Goal: Navigation & Orientation: Find specific page/section

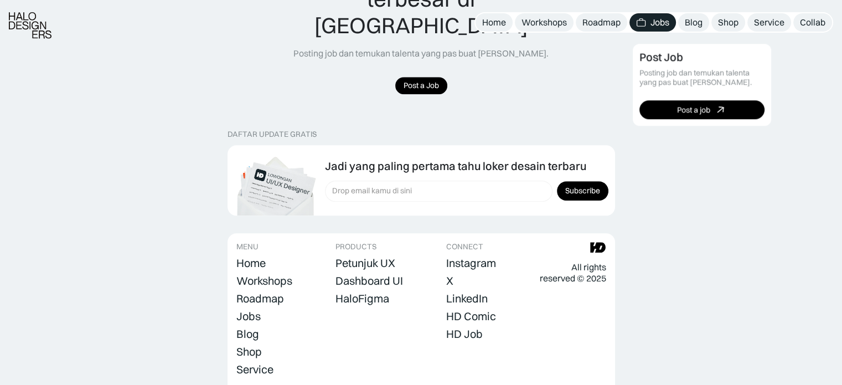
scroll to position [1250, 0]
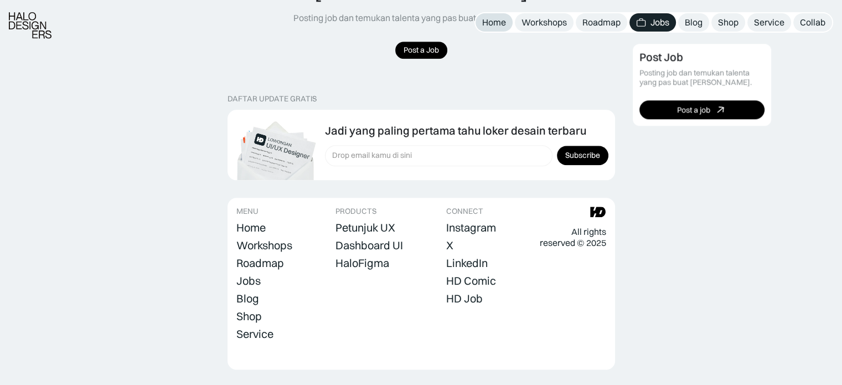
click at [491, 24] on div "Home" at bounding box center [494, 23] width 24 height 12
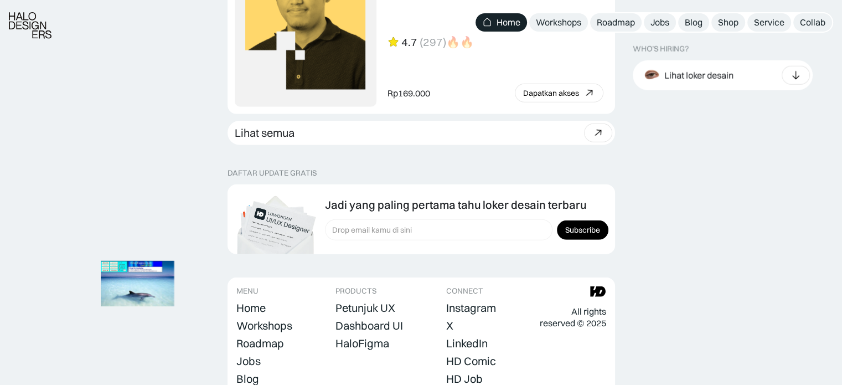
scroll to position [3198, 0]
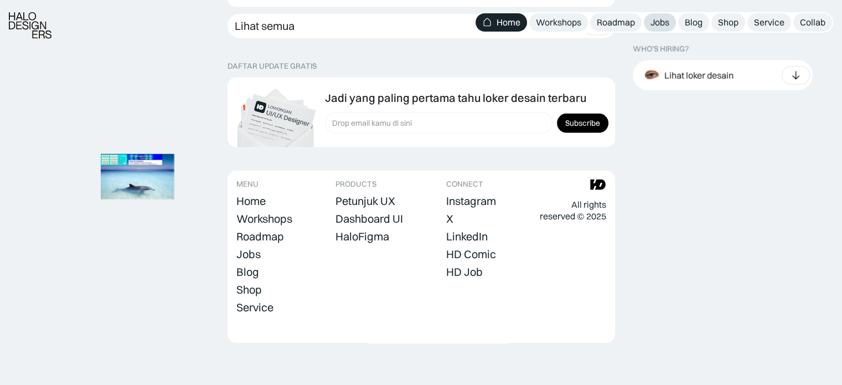
click at [662, 20] on div "Jobs" at bounding box center [659, 23] width 19 height 12
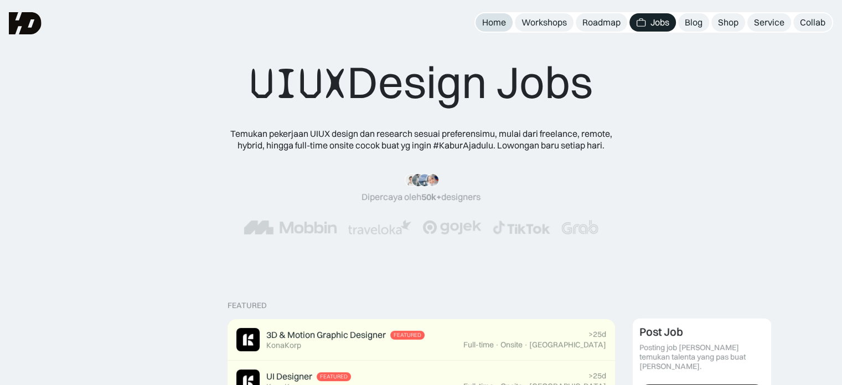
click at [491, 17] on div "Home" at bounding box center [494, 23] width 24 height 12
